Goal: Communication & Community: Answer question/provide support

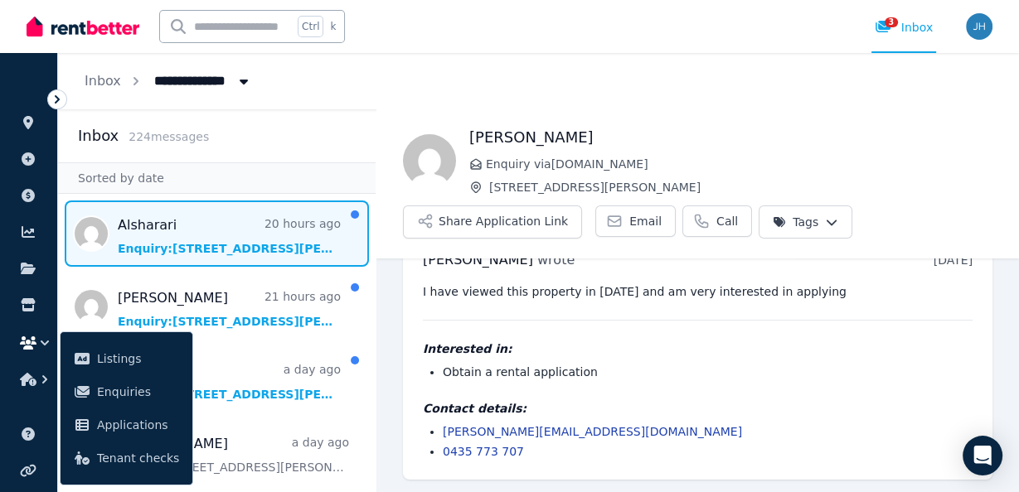
click at [186, 234] on span "Message list" at bounding box center [217, 234] width 318 height 66
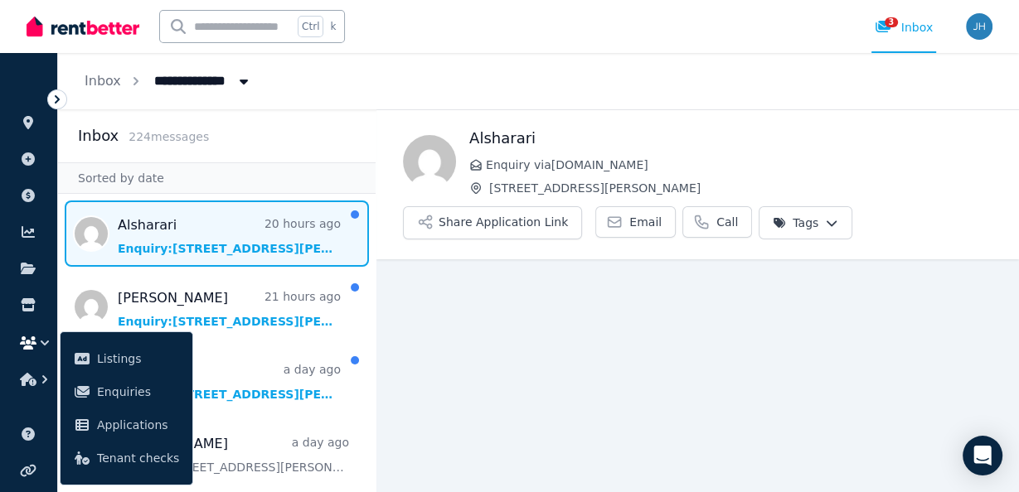
scroll to position [12, 0]
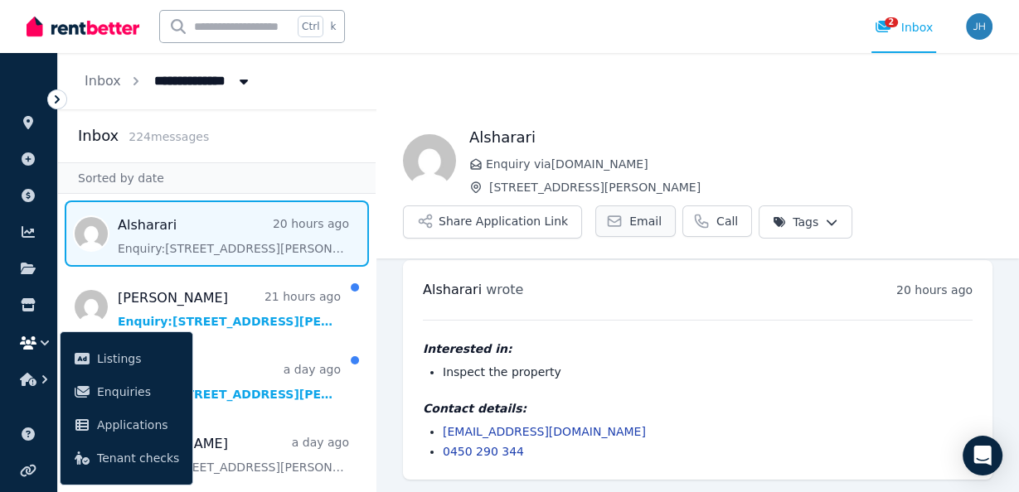
click at [629, 222] on span "Email" at bounding box center [645, 221] width 32 height 17
drag, startPoint x: 421, startPoint y: 292, endPoint x: 476, endPoint y: 297, distance: 54.9
click at [476, 297] on div "Alsharari wrote 20 hours ago 1:27 pm on Tue, 19 Aug 2025 Interested in: Inspect…" at bounding box center [697, 370] width 589 height 220
copy span "Alsharari"
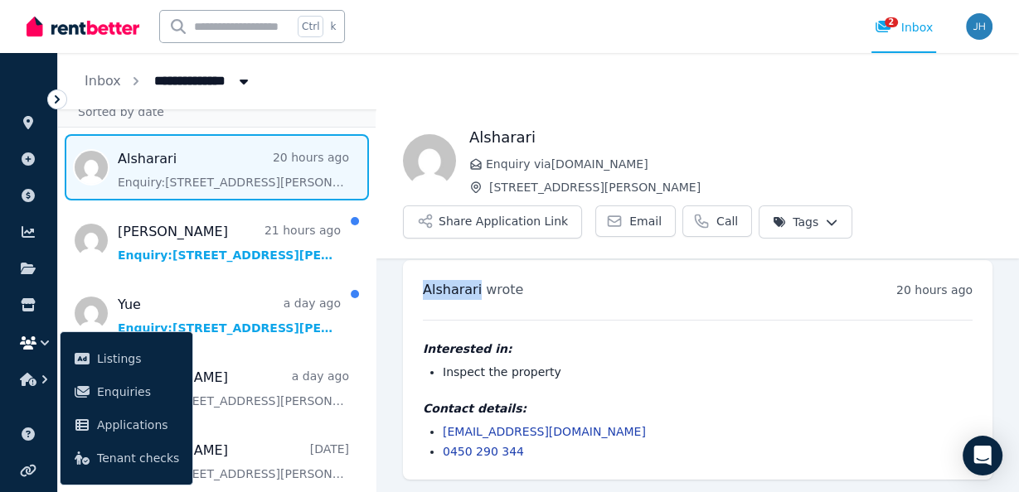
scroll to position [133, 0]
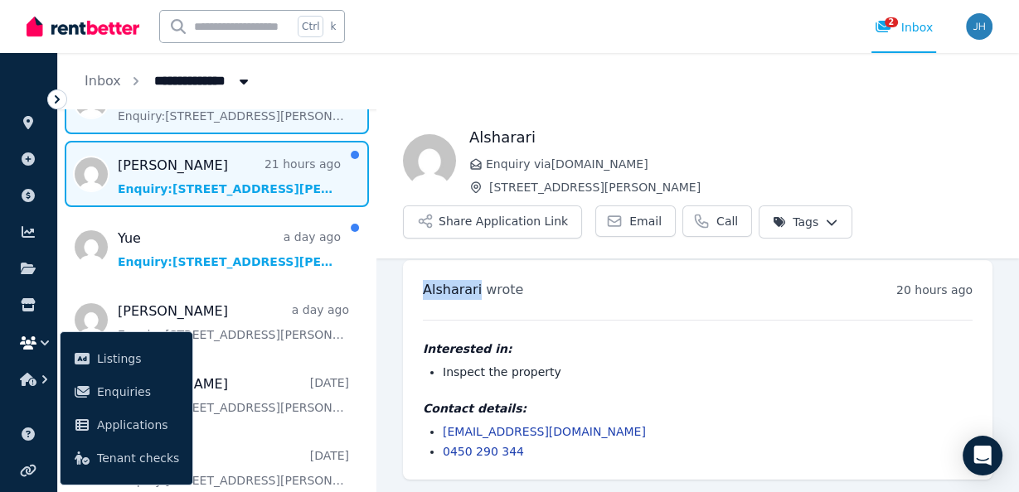
click at [196, 171] on span "Message list" at bounding box center [217, 174] width 318 height 66
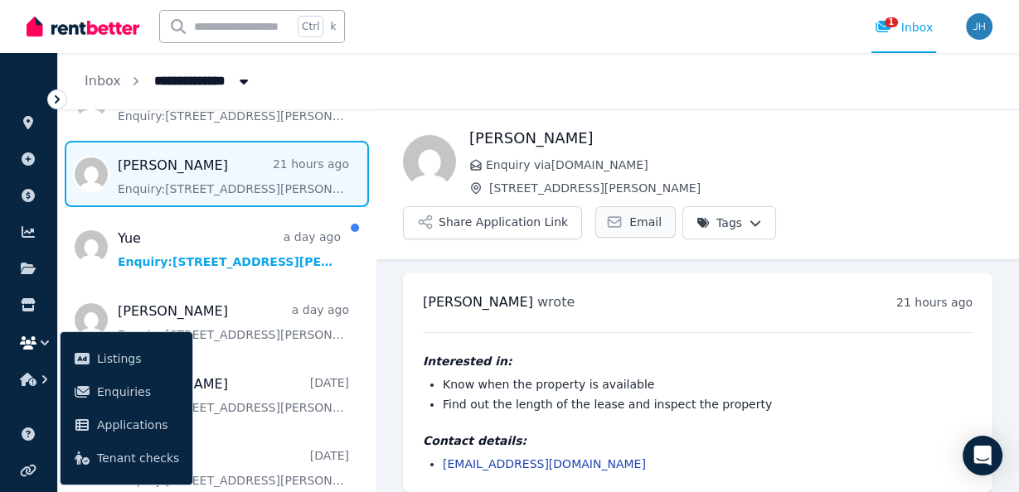
click at [662, 214] on span "Email" at bounding box center [645, 222] width 32 height 17
click at [812, 33] on div "Ctrl k 1 Inbox" at bounding box center [482, 26] width 910 height 53
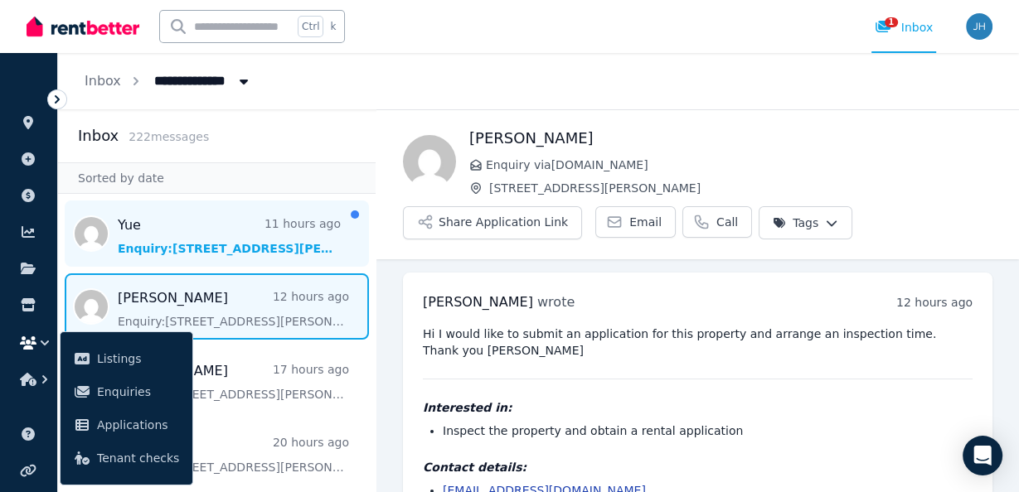
scroll to position [42, 0]
